Goal: Information Seeking & Learning: Understand process/instructions

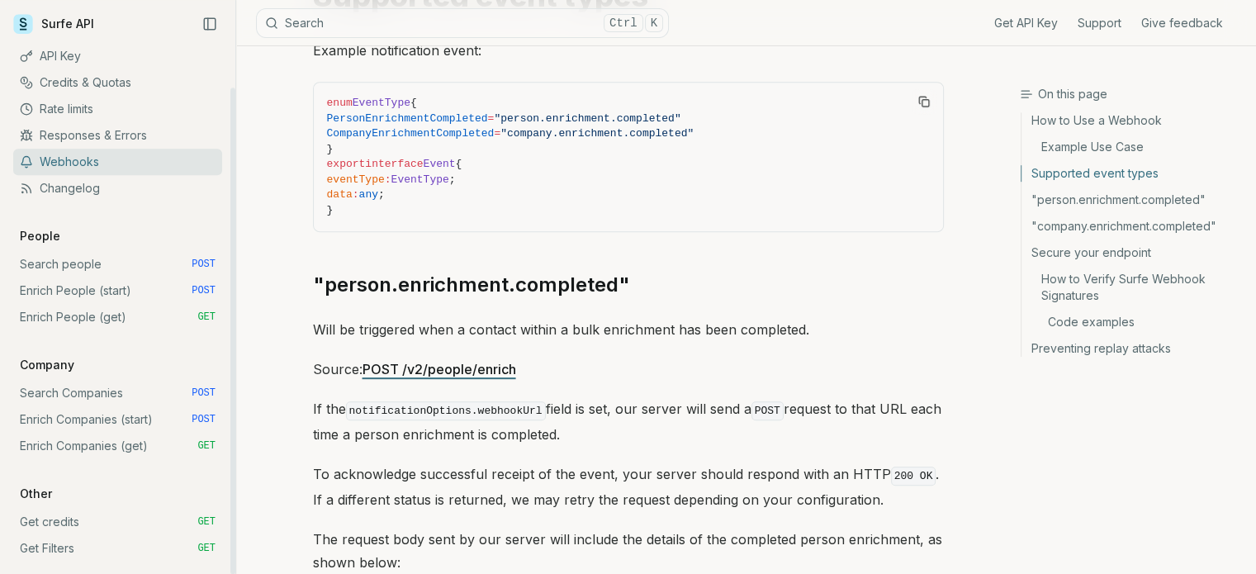
scroll to position [750, 0]
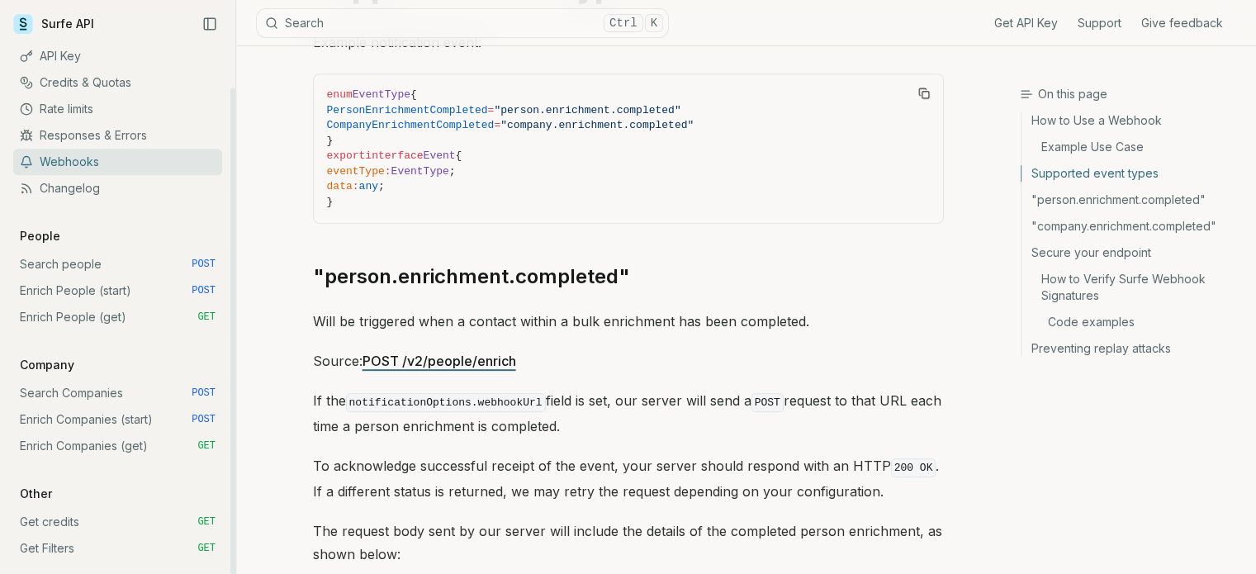
click at [81, 262] on link "Search people POST" at bounding box center [117, 264] width 209 height 26
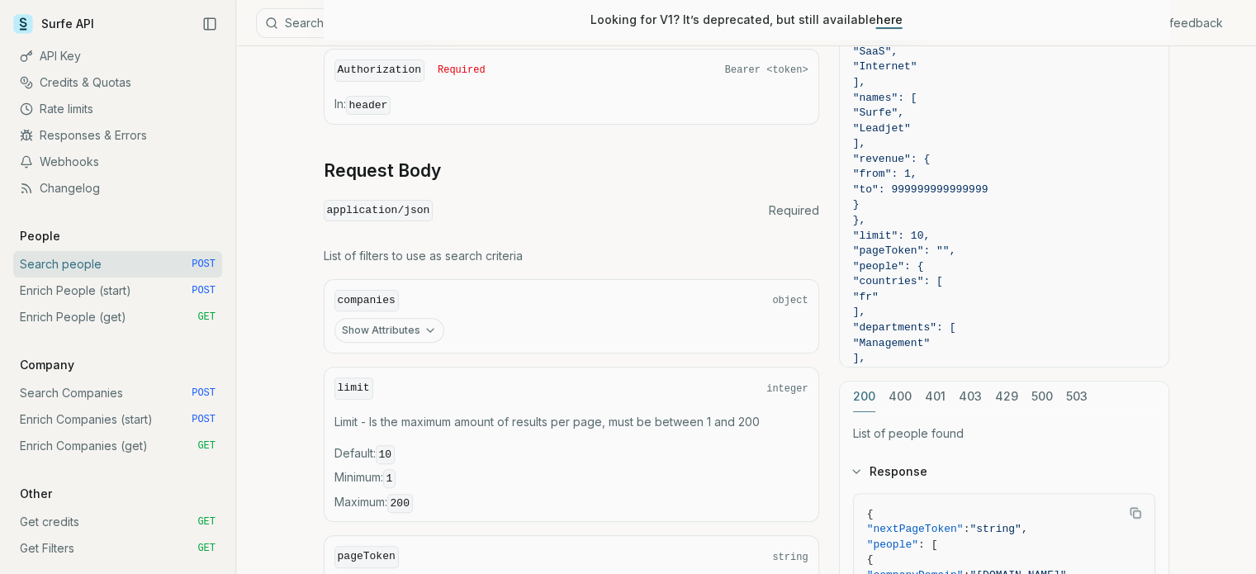
scroll to position [461, 0]
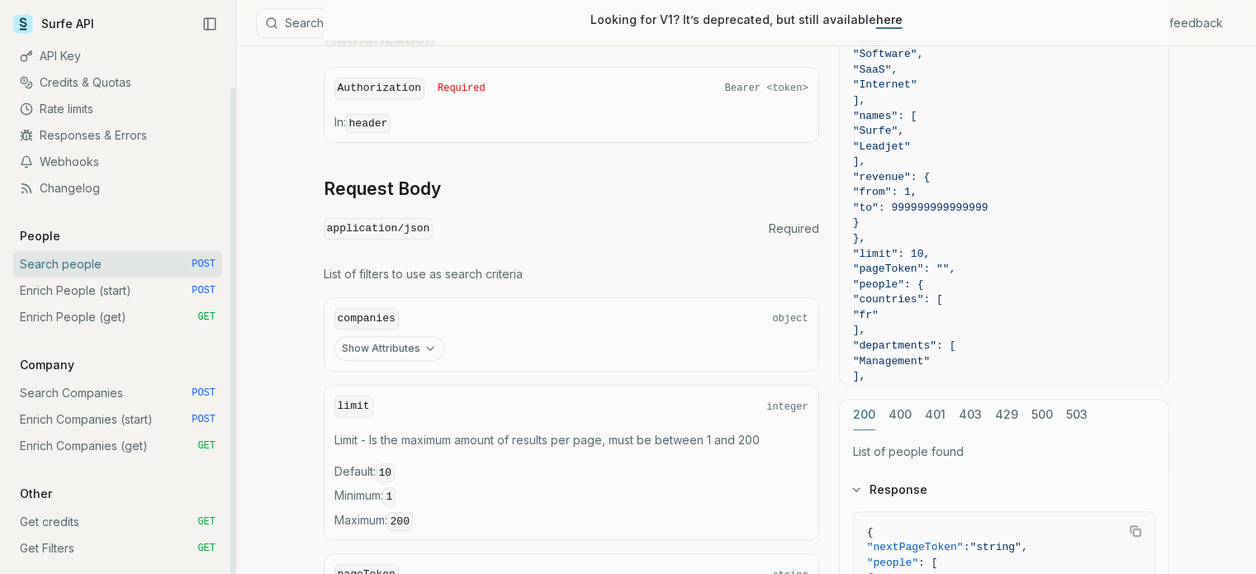
click at [83, 296] on link "Enrich People (start) POST" at bounding box center [117, 290] width 209 height 26
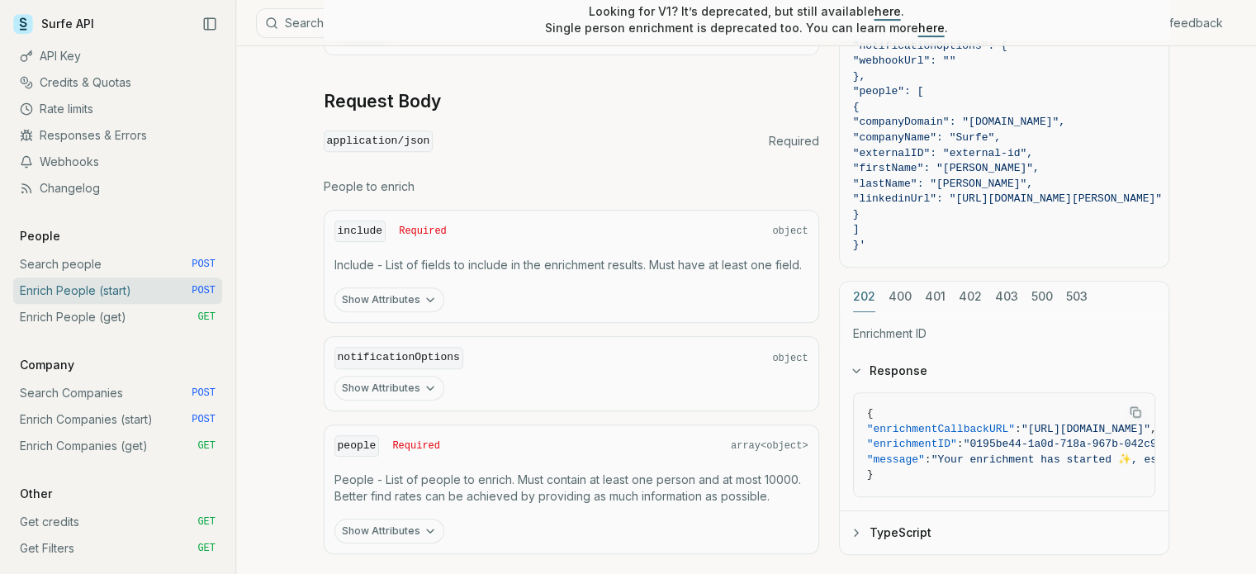
scroll to position [776, 0]
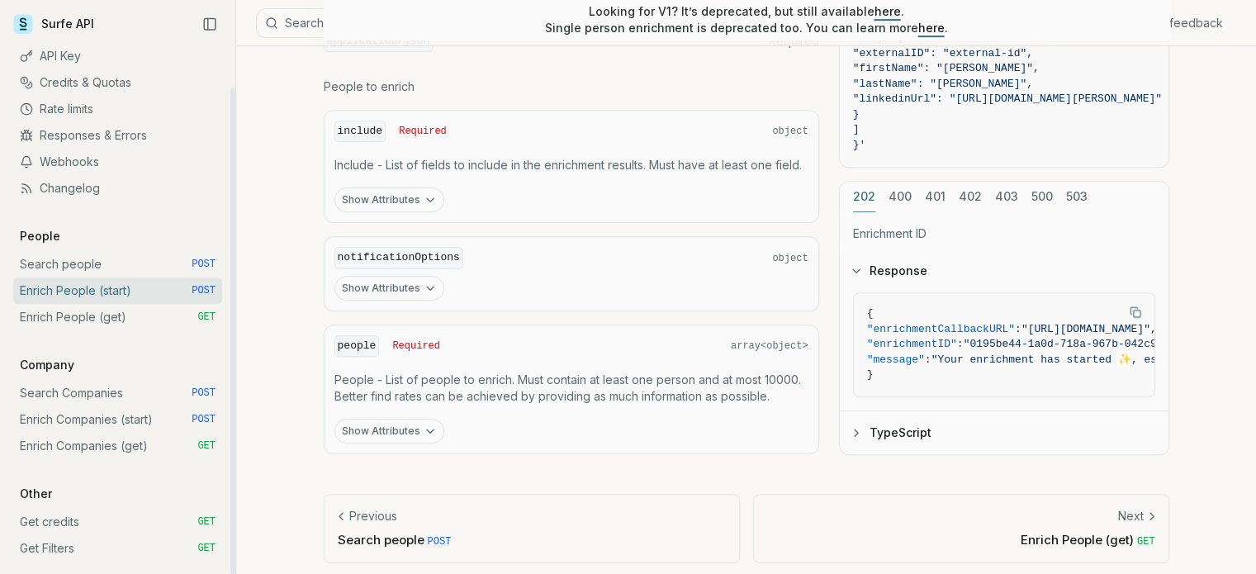
click at [79, 320] on link "Enrich People (get) GET" at bounding box center [117, 317] width 209 height 26
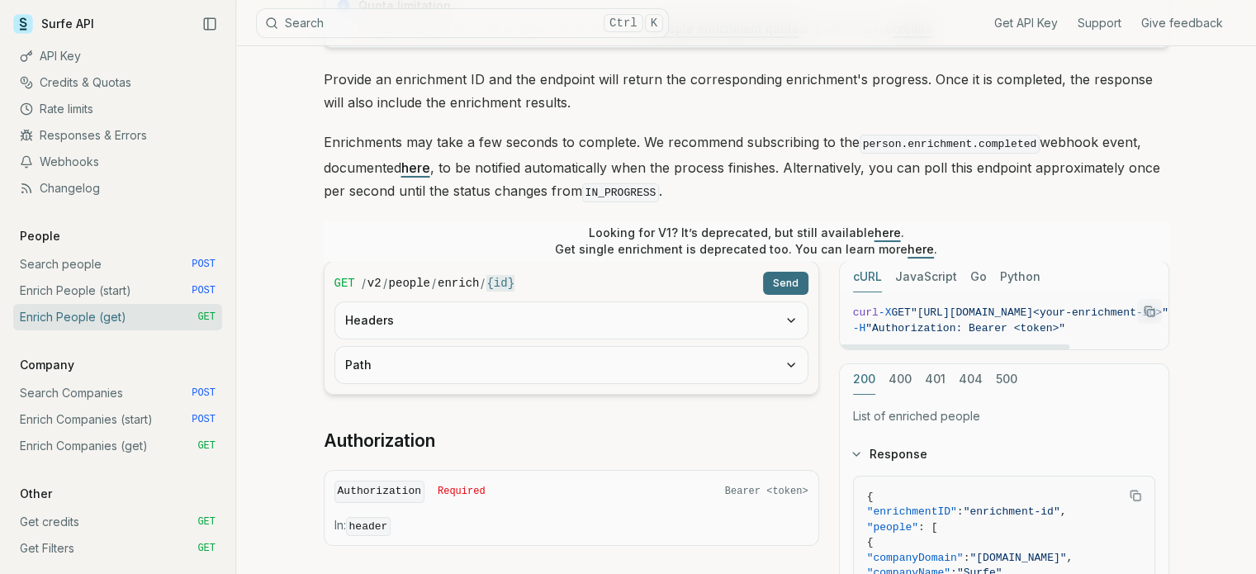
drag, startPoint x: 1057, startPoint y: 343, endPoint x: 924, endPoint y: 345, distance: 132.9
click at [924, 345] on div at bounding box center [955, 346] width 230 height 5
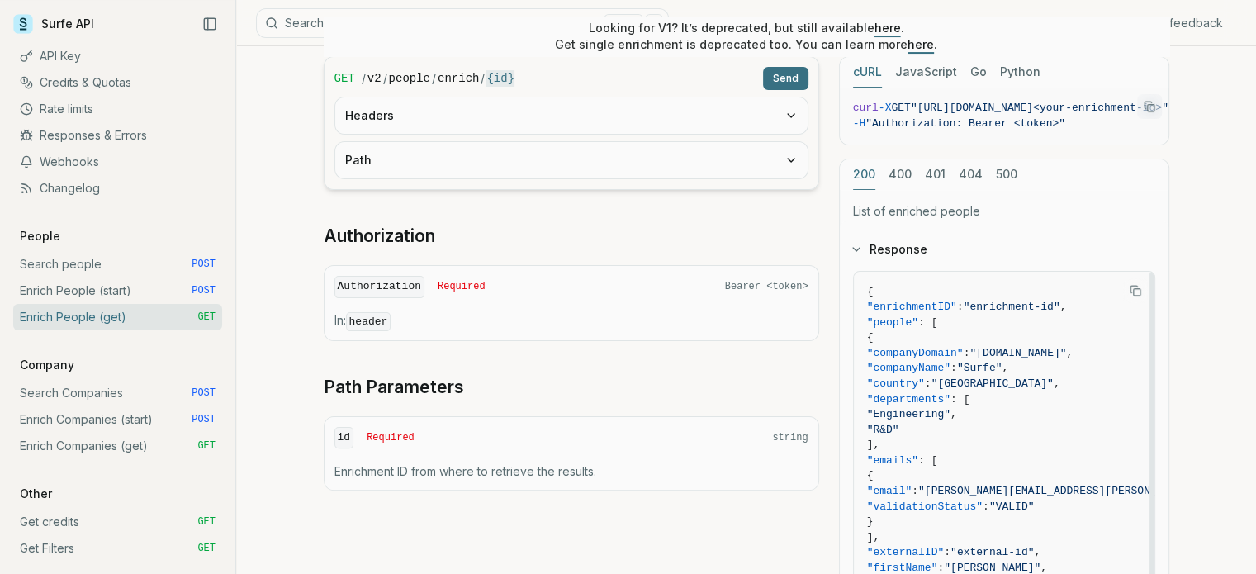
click at [1139, 286] on icon "Copy Text" at bounding box center [1136, 291] width 12 height 12
click at [279, 227] on div "Enrich People (get) Quota limitation Results received from this endpoint count …" at bounding box center [746, 323] width 1020 height 1261
